Goal: Information Seeking & Learning: Learn about a topic

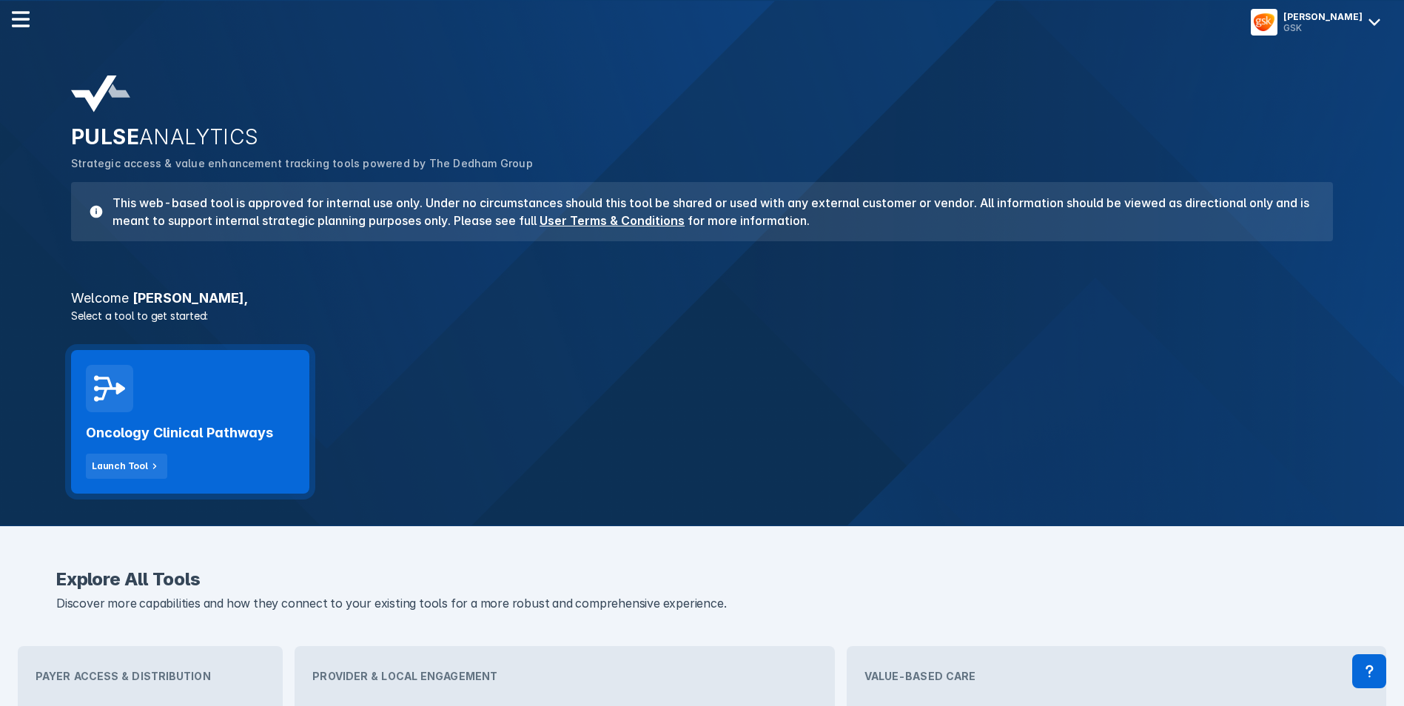
click at [212, 462] on div "Oncology Clinical Pathways Launch Tool" at bounding box center [190, 445] width 209 height 67
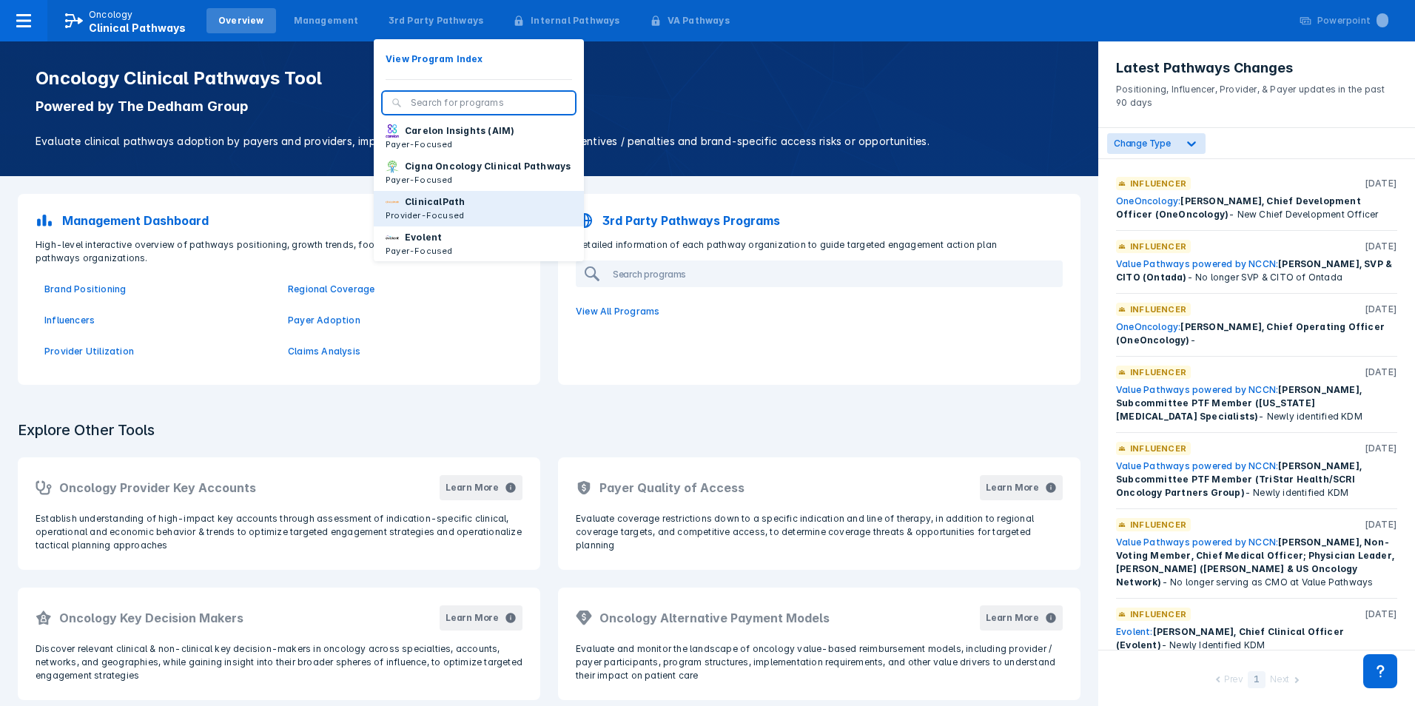
click at [447, 218] on button "ClinicalPath Provider-Focused" at bounding box center [479, 209] width 210 height 36
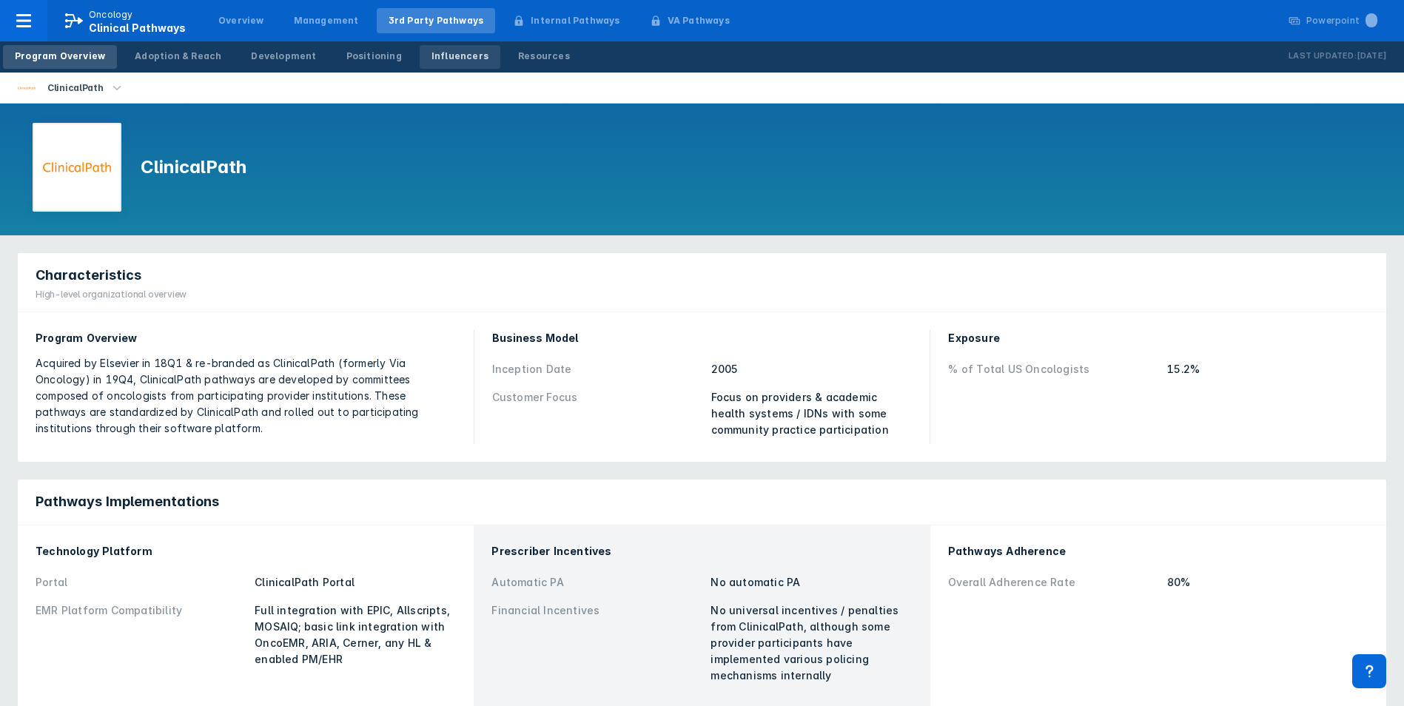
click at [439, 60] on div "Influencers" at bounding box center [459, 56] width 57 height 13
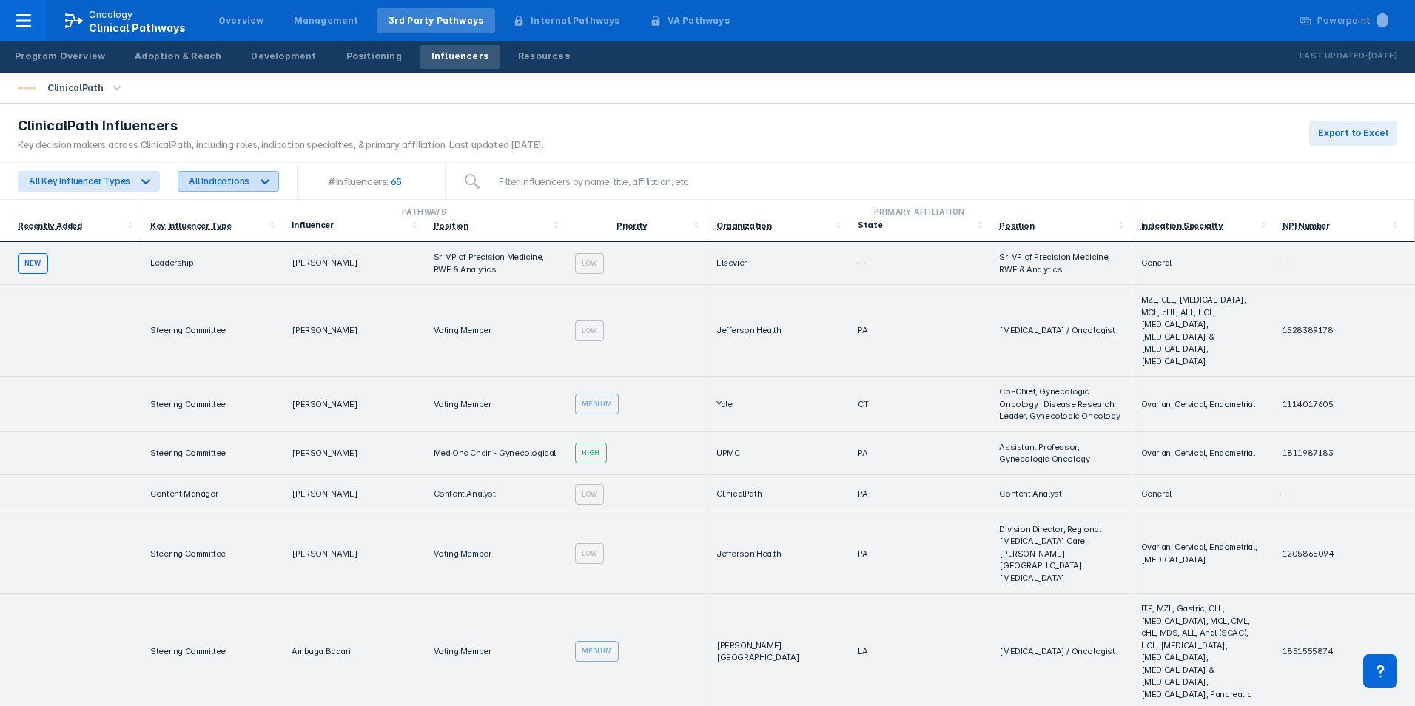
click at [258, 180] on icon at bounding box center [265, 181] width 15 height 15
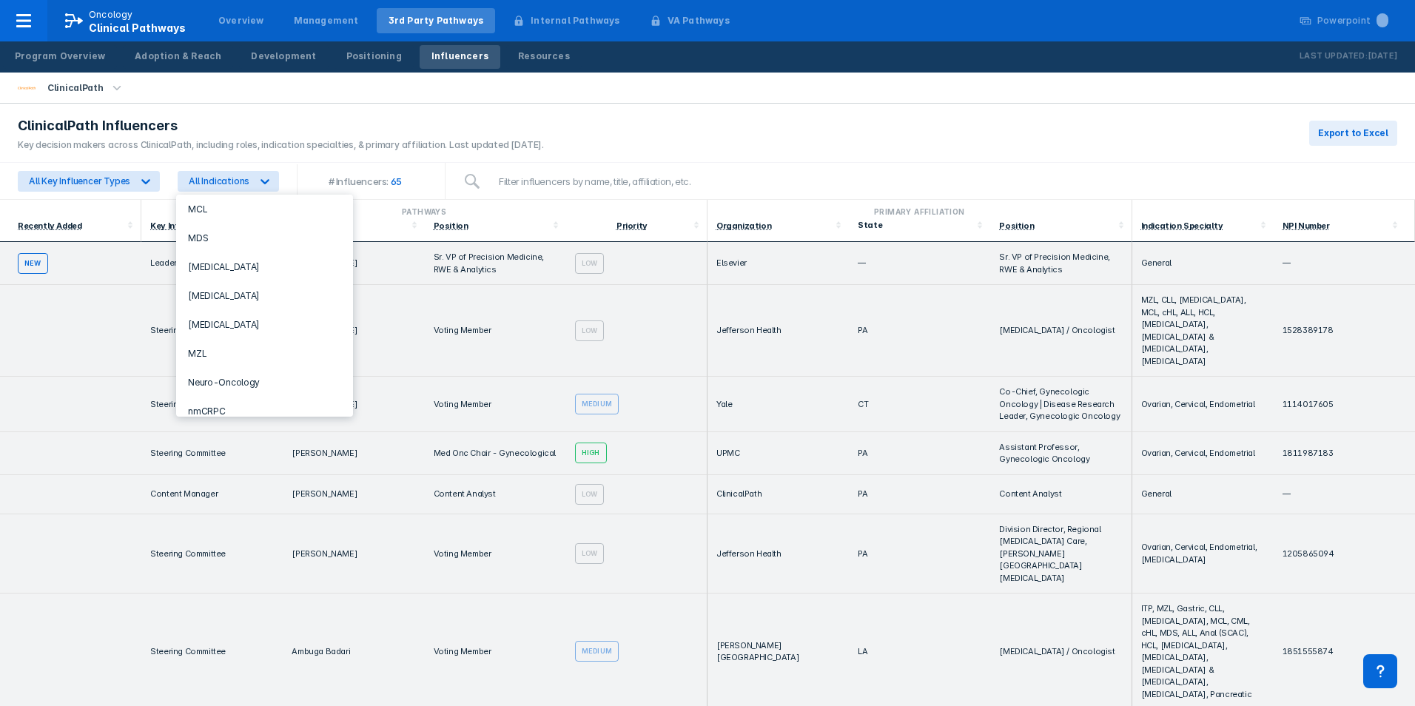
scroll to position [666, 0]
click at [243, 325] on div "[MEDICAL_DATA]" at bounding box center [264, 328] width 165 height 29
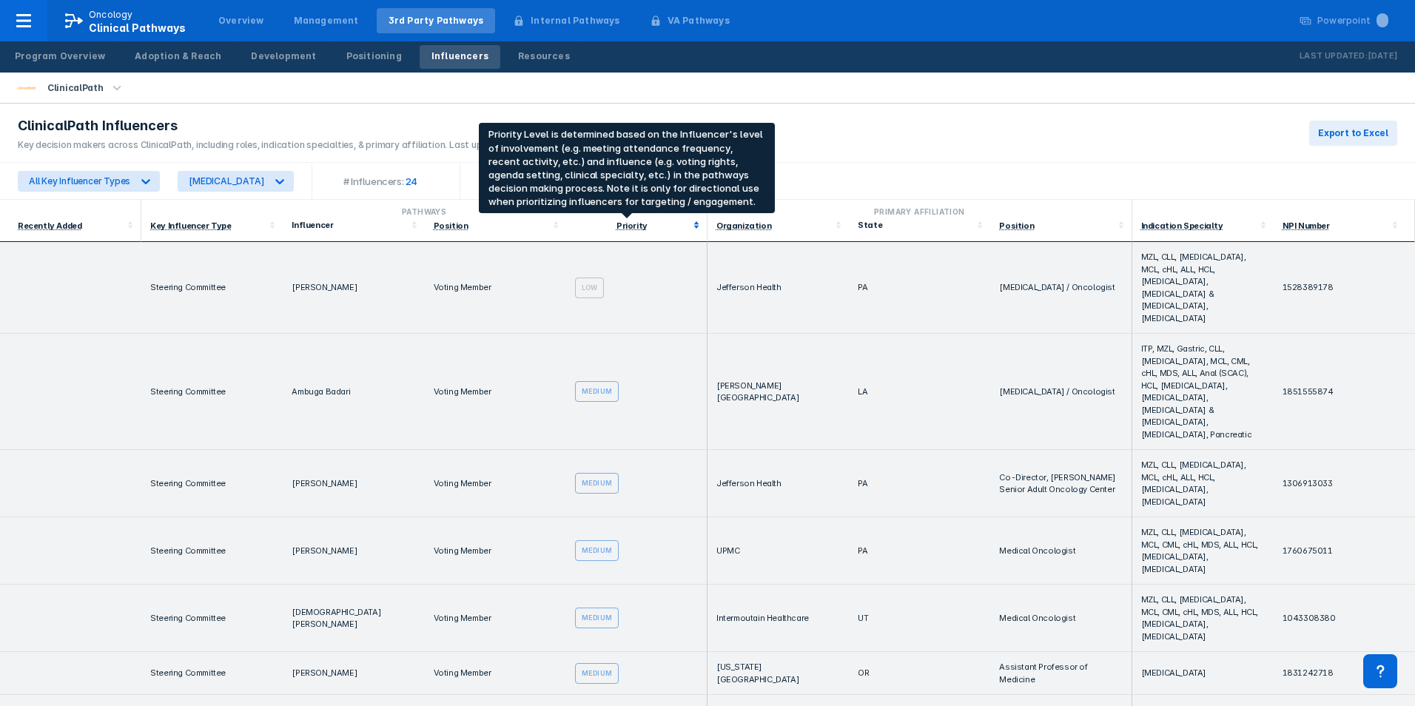
click at [619, 223] on div "Priority" at bounding box center [631, 226] width 31 height 10
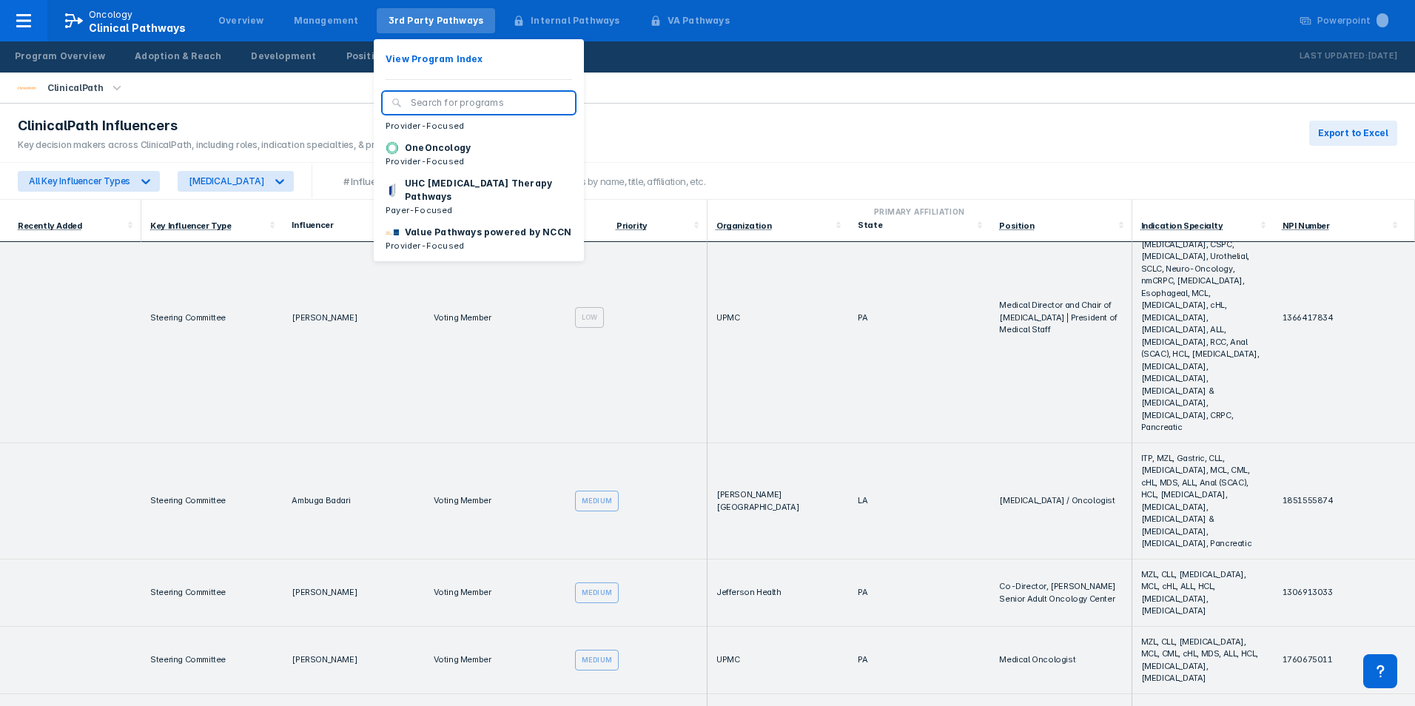
scroll to position [223, 0]
click at [431, 226] on p "Value Pathways powered by NCCN" at bounding box center [488, 232] width 166 height 13
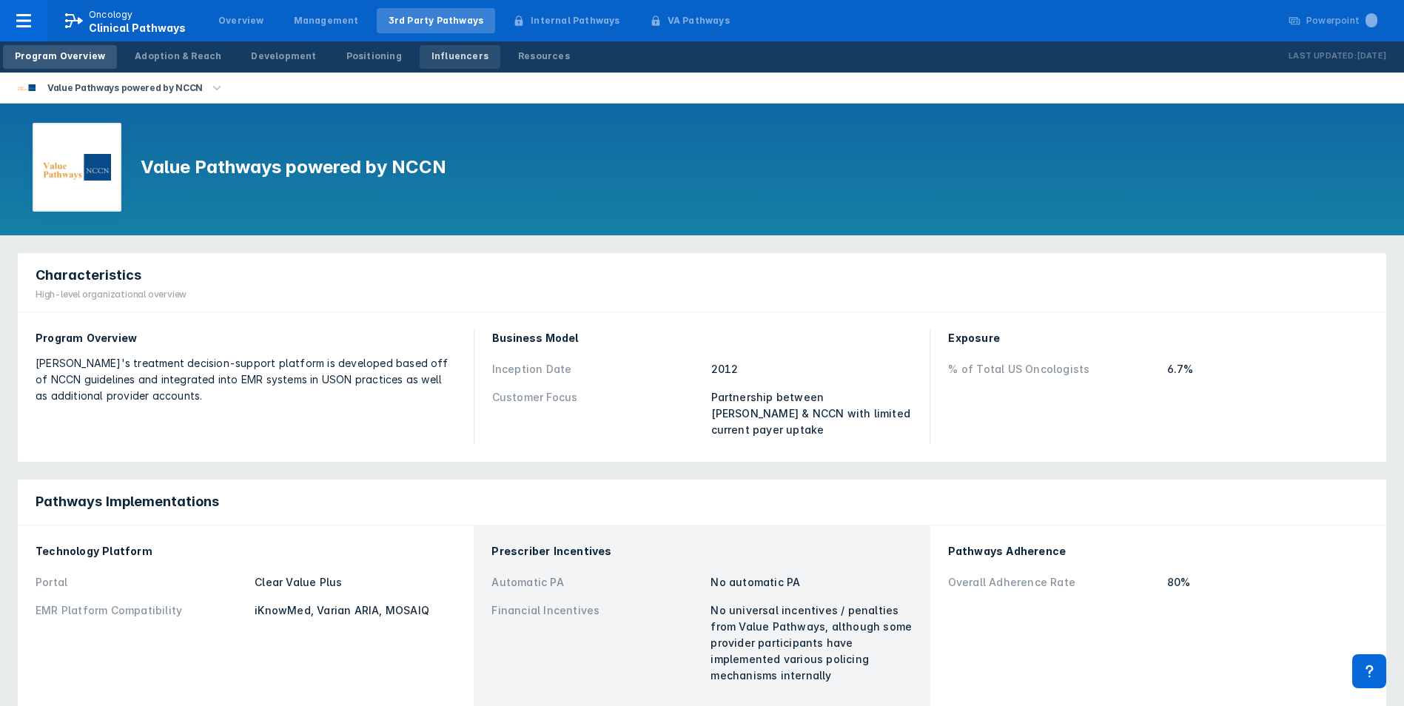
click at [431, 56] on div "Influencers" at bounding box center [459, 56] width 57 height 13
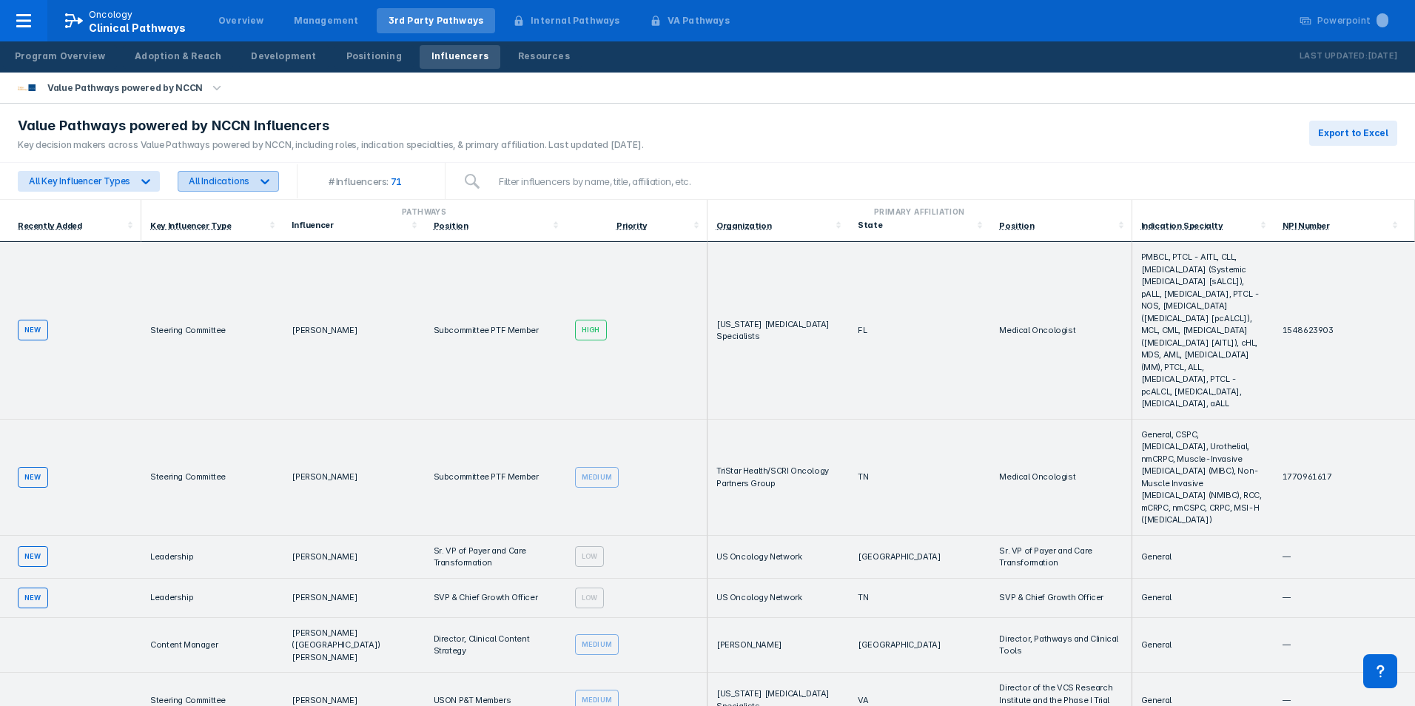
click at [263, 186] on icon at bounding box center [265, 181] width 15 height 15
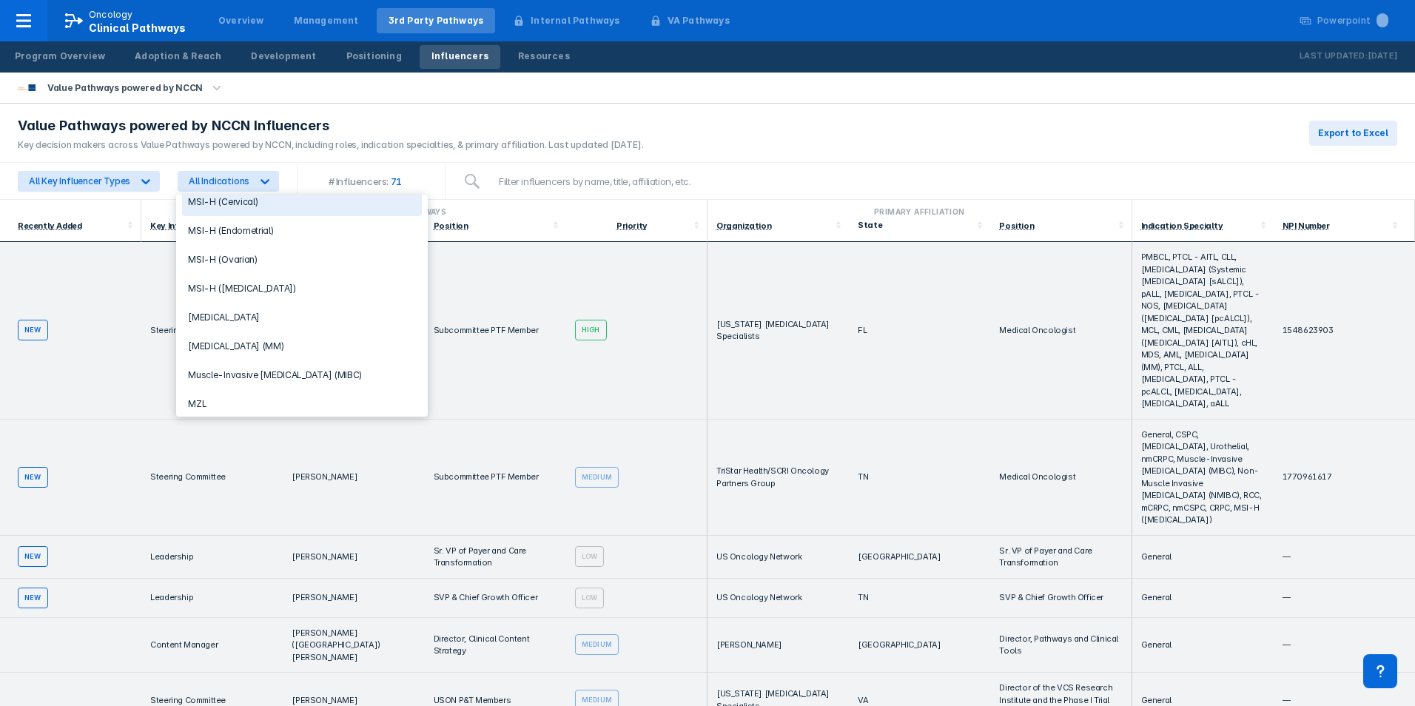
scroll to position [814, 0]
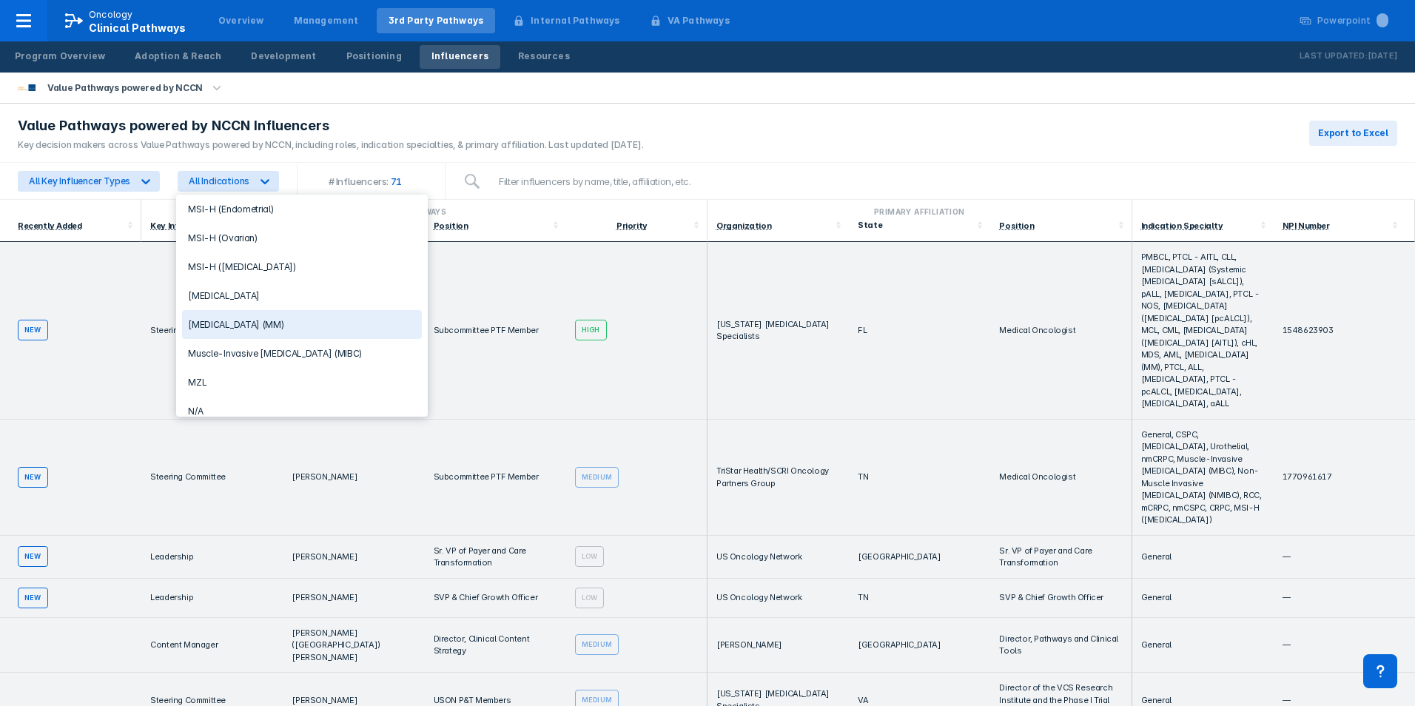
click at [249, 329] on div "[MEDICAL_DATA] (MM)" at bounding box center [302, 324] width 240 height 29
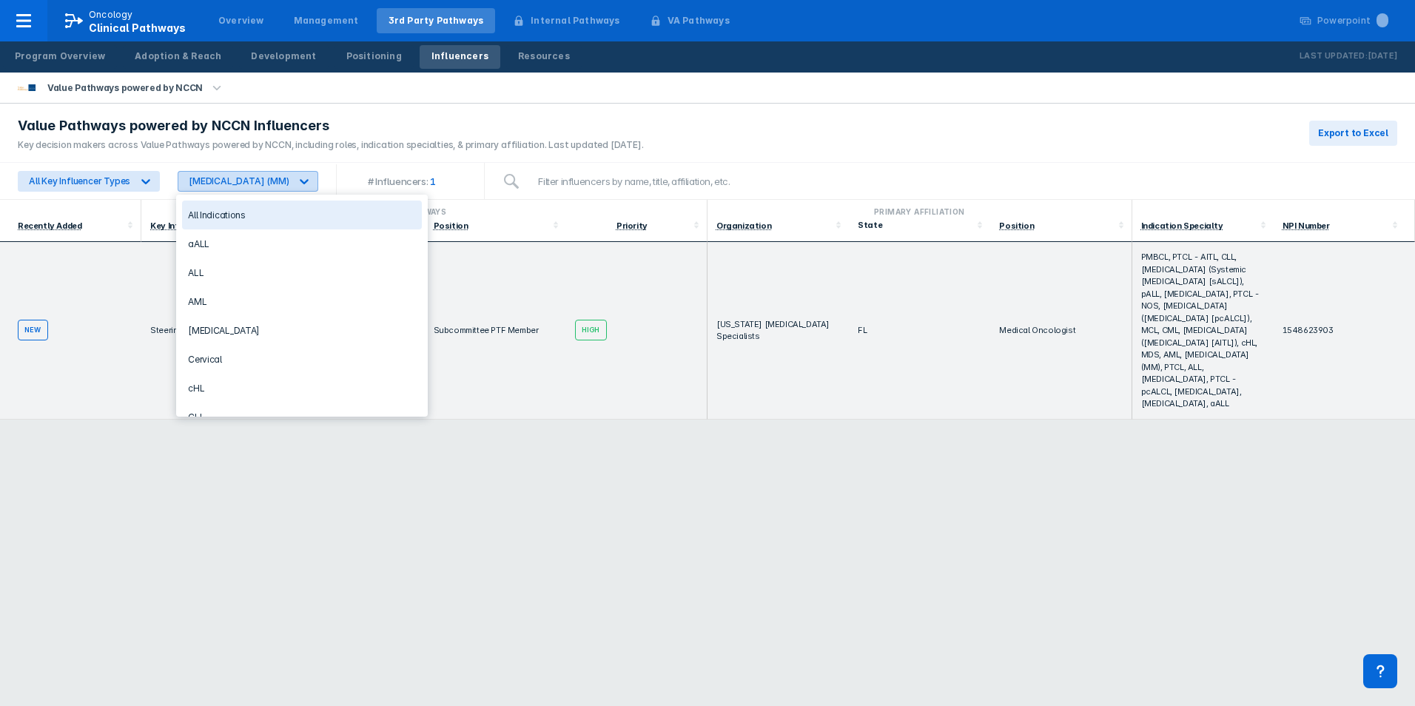
click at [292, 183] on div at bounding box center [304, 181] width 27 height 27
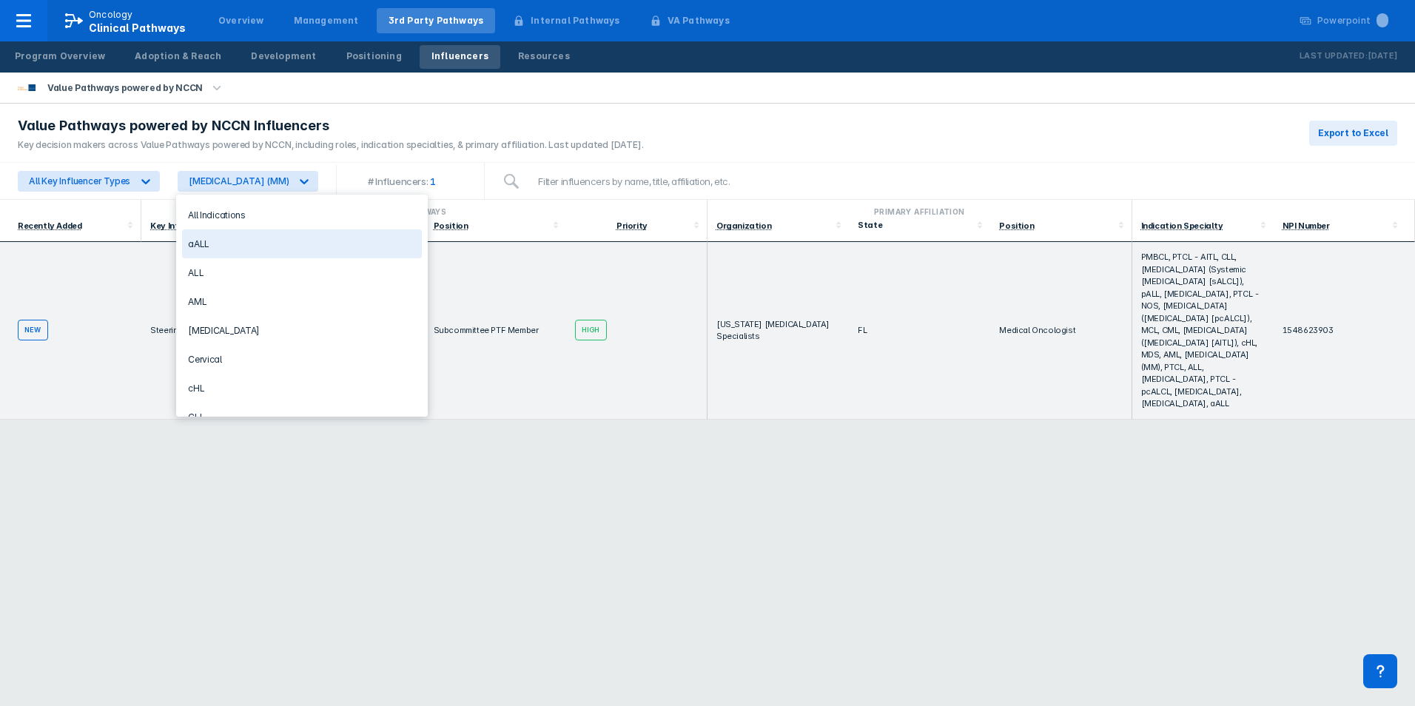
click at [252, 221] on div "All Indications" at bounding box center [302, 215] width 240 height 29
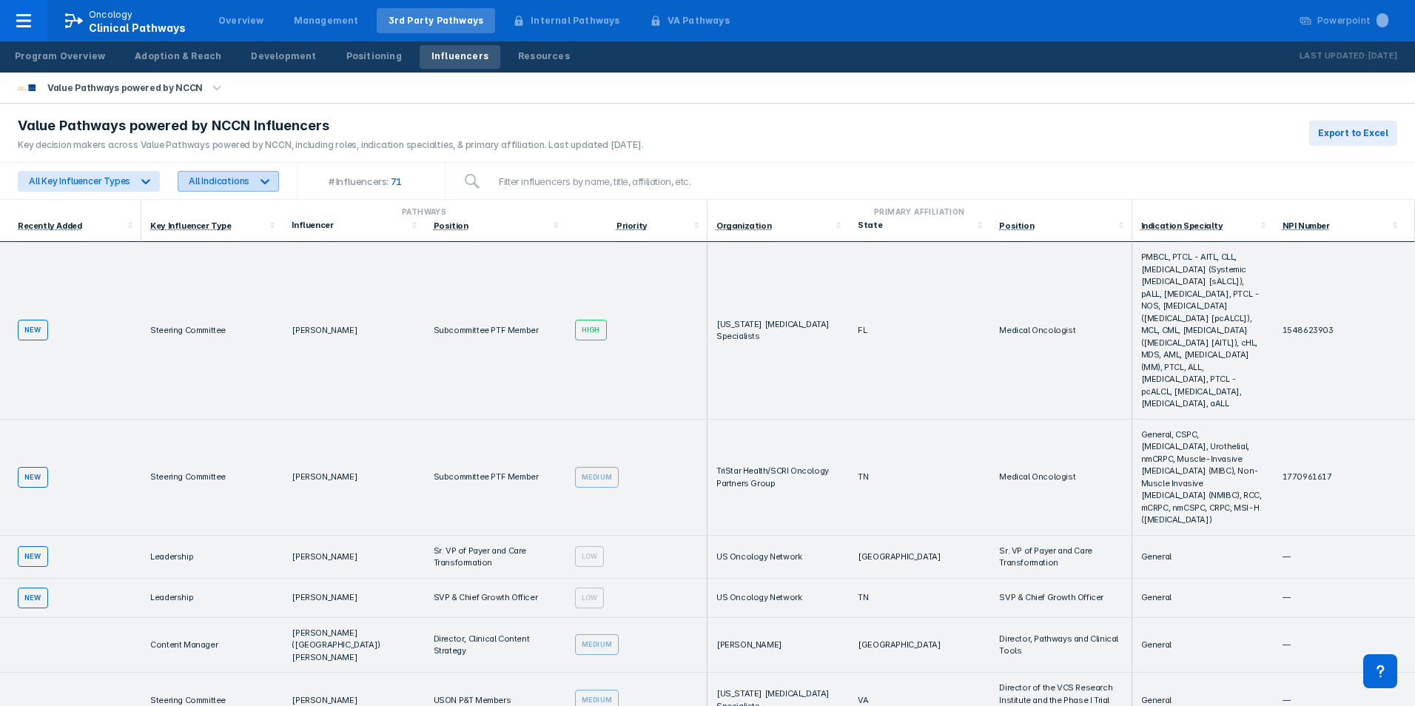
click at [260, 187] on icon at bounding box center [265, 181] width 15 height 15
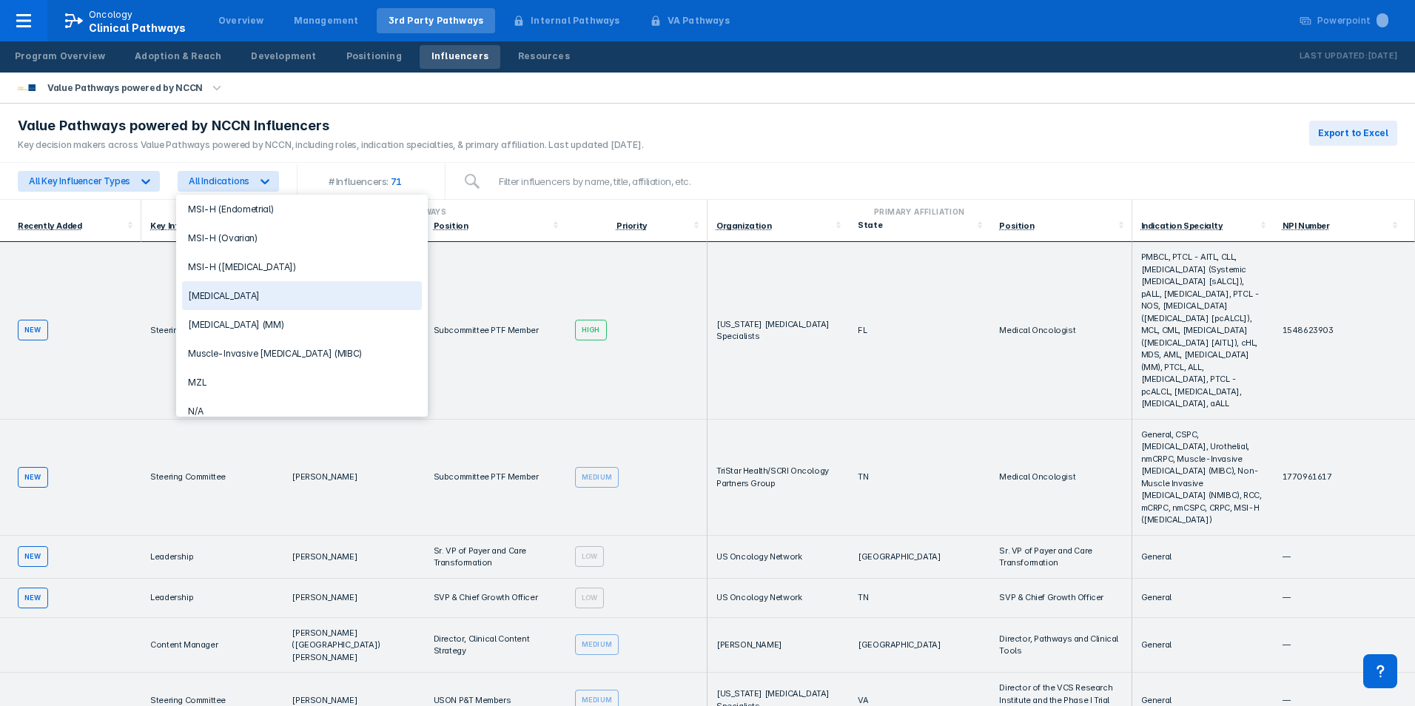
click at [258, 300] on div "[MEDICAL_DATA]" at bounding box center [302, 295] width 240 height 29
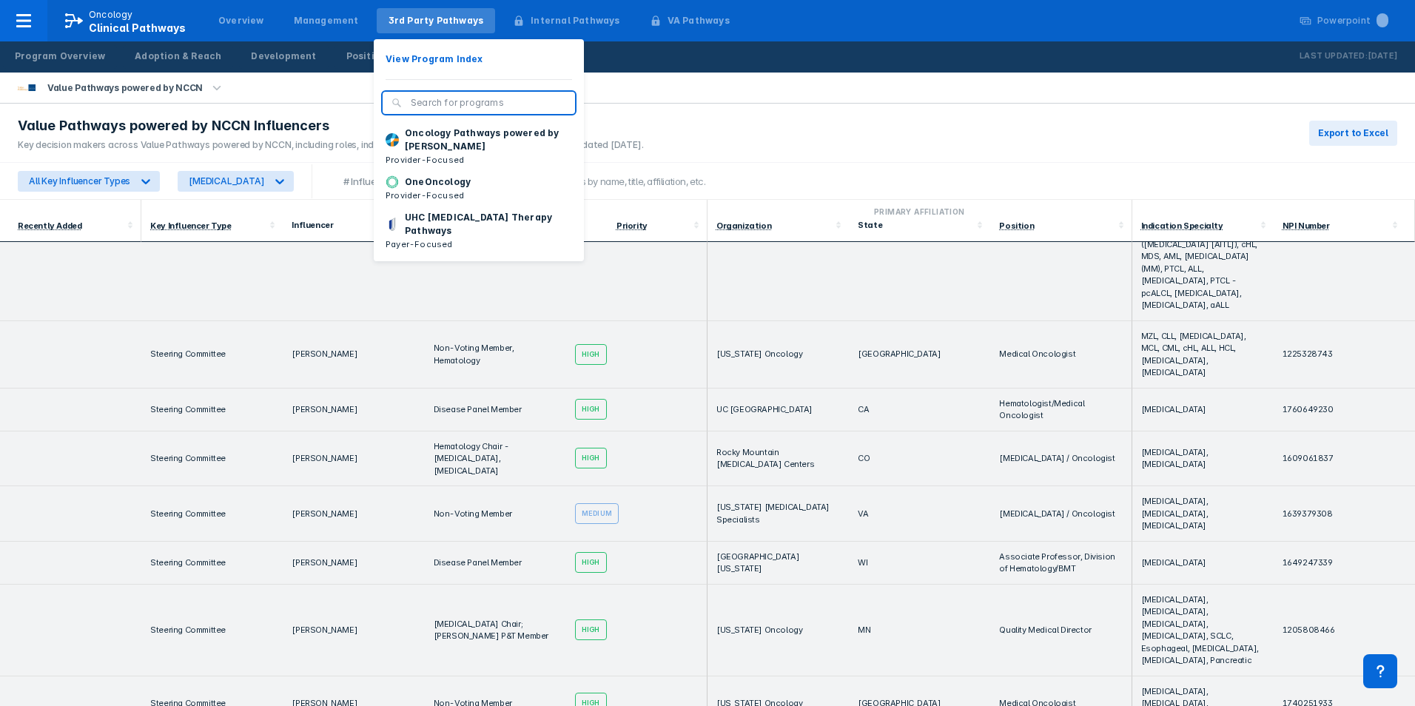
scroll to position [149, 0]
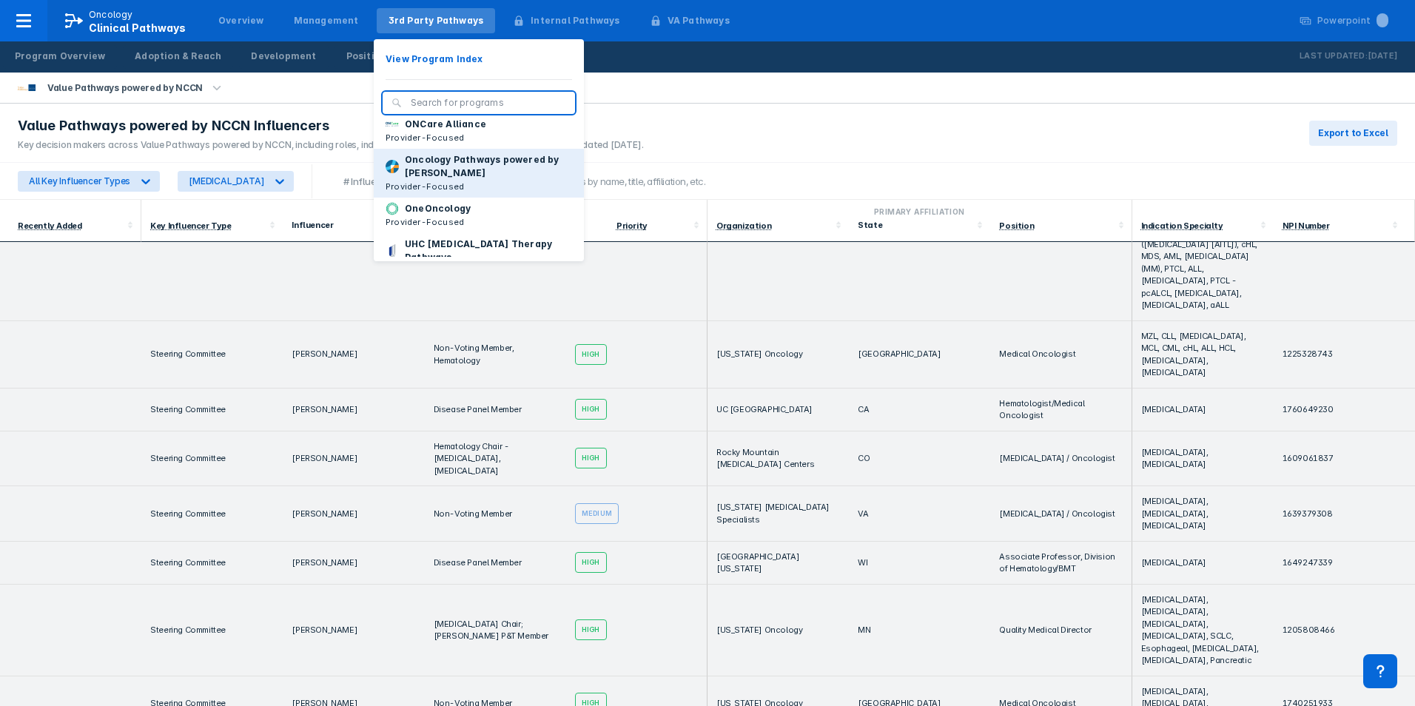
click at [452, 177] on p "Oncology Pathways powered by [PERSON_NAME]" at bounding box center [488, 166] width 167 height 27
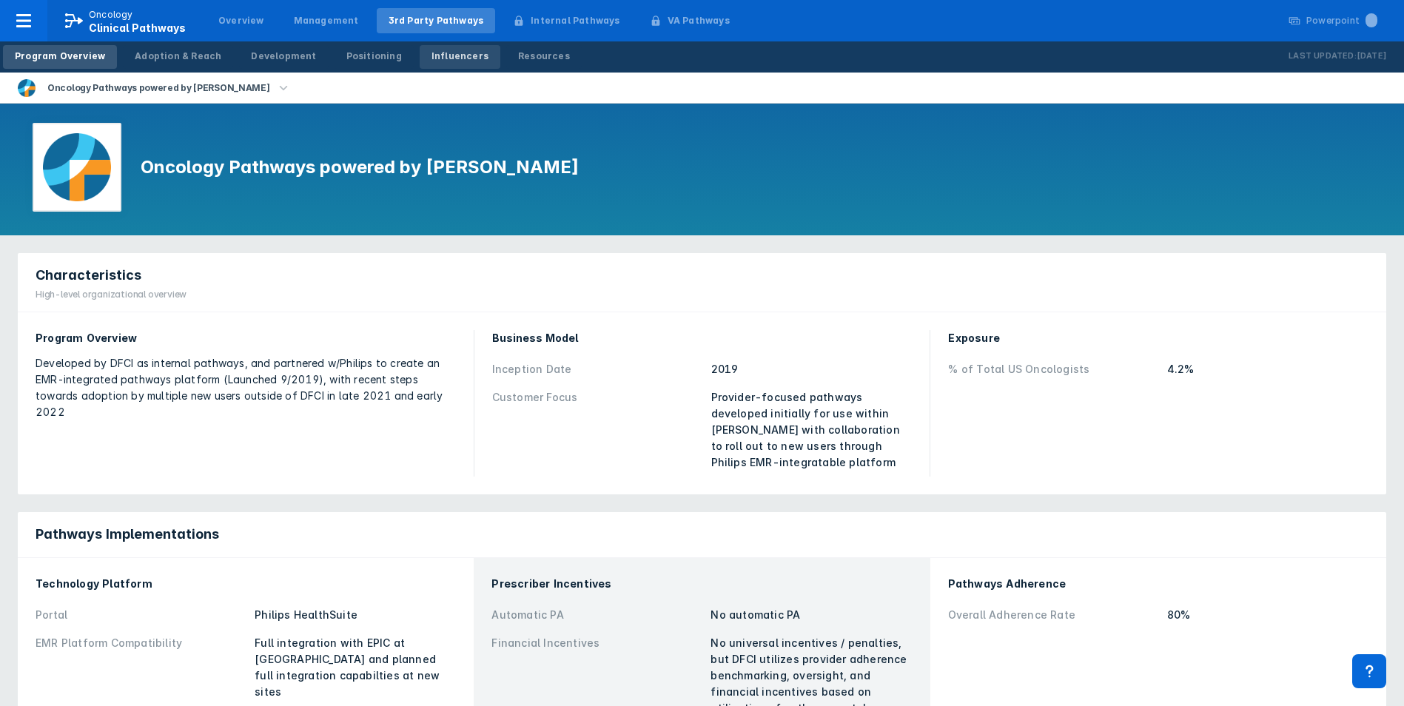
click at [449, 47] on link "Influencers" at bounding box center [460, 57] width 81 height 24
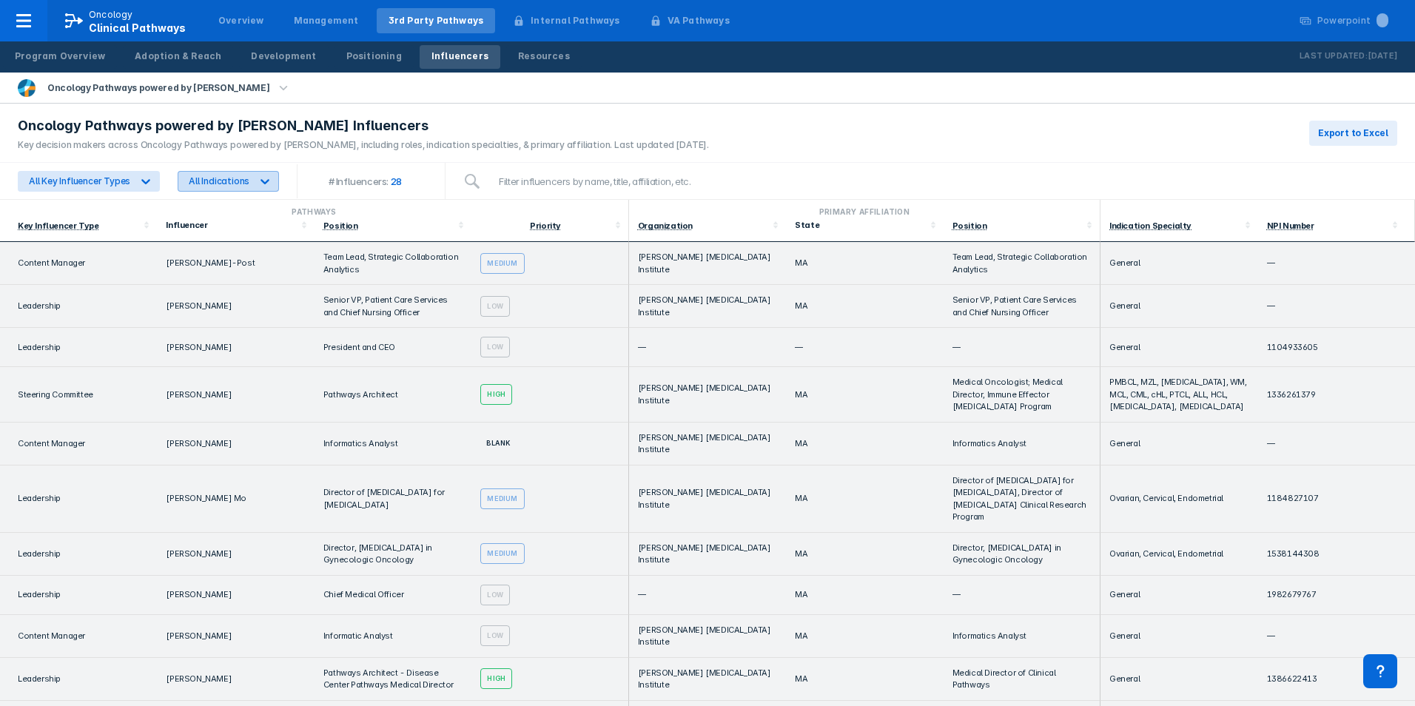
click at [264, 177] on icon at bounding box center [265, 181] width 15 height 15
click at [234, 254] on div "[MEDICAL_DATA]" at bounding box center [224, 252] width 84 height 29
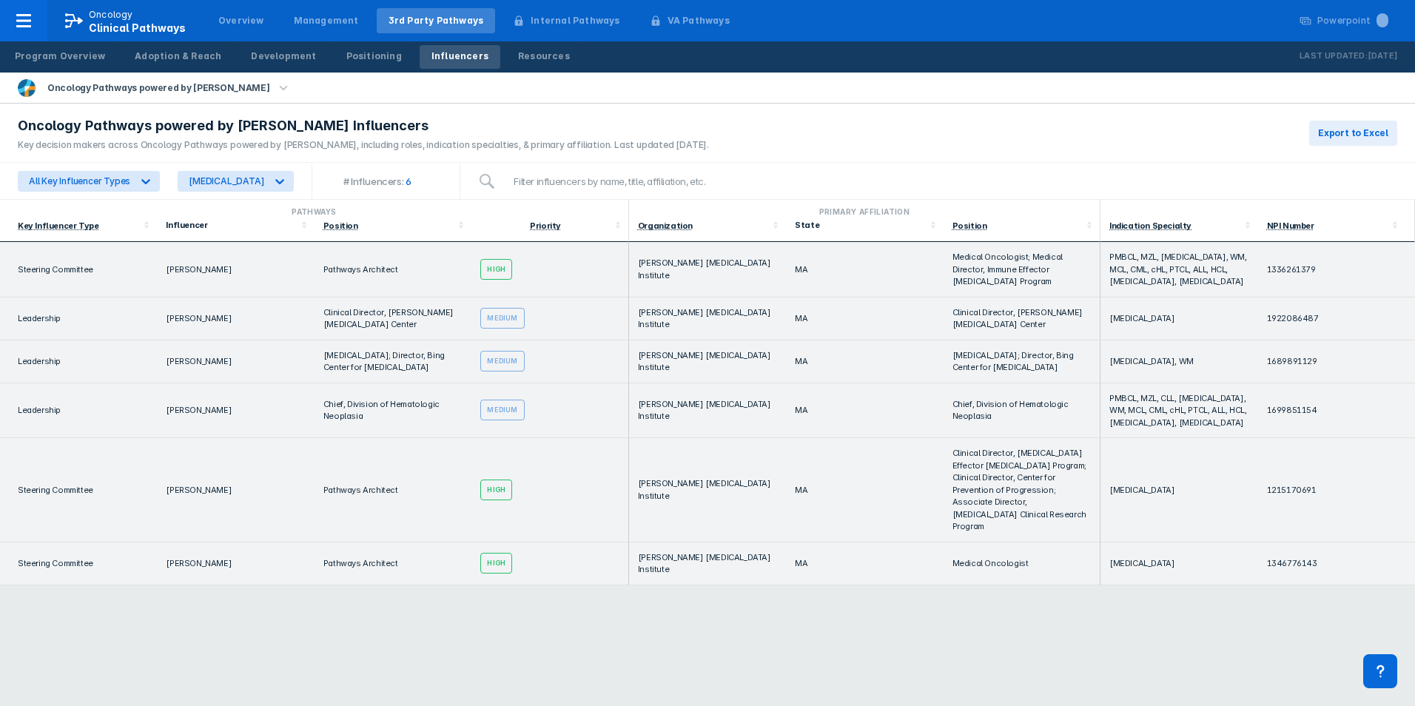
click at [986, 277] on td "Medical Oncologist; Medical Director, Immune Effector [MEDICAL_DATA] Program" at bounding box center [1021, 269] width 157 height 55
drag, startPoint x: 982, startPoint y: 281, endPoint x: 955, endPoint y: 259, distance: 34.7
click at [955, 259] on td "Medical Oncologist; Medical Director, Immune Effector [MEDICAL_DATA] Program" at bounding box center [1021, 269] width 157 height 55
copy td "Medical Oncologist; Medical Director, Immune Effector [MEDICAL_DATA] Program"
